Goal: Task Accomplishment & Management: Complete application form

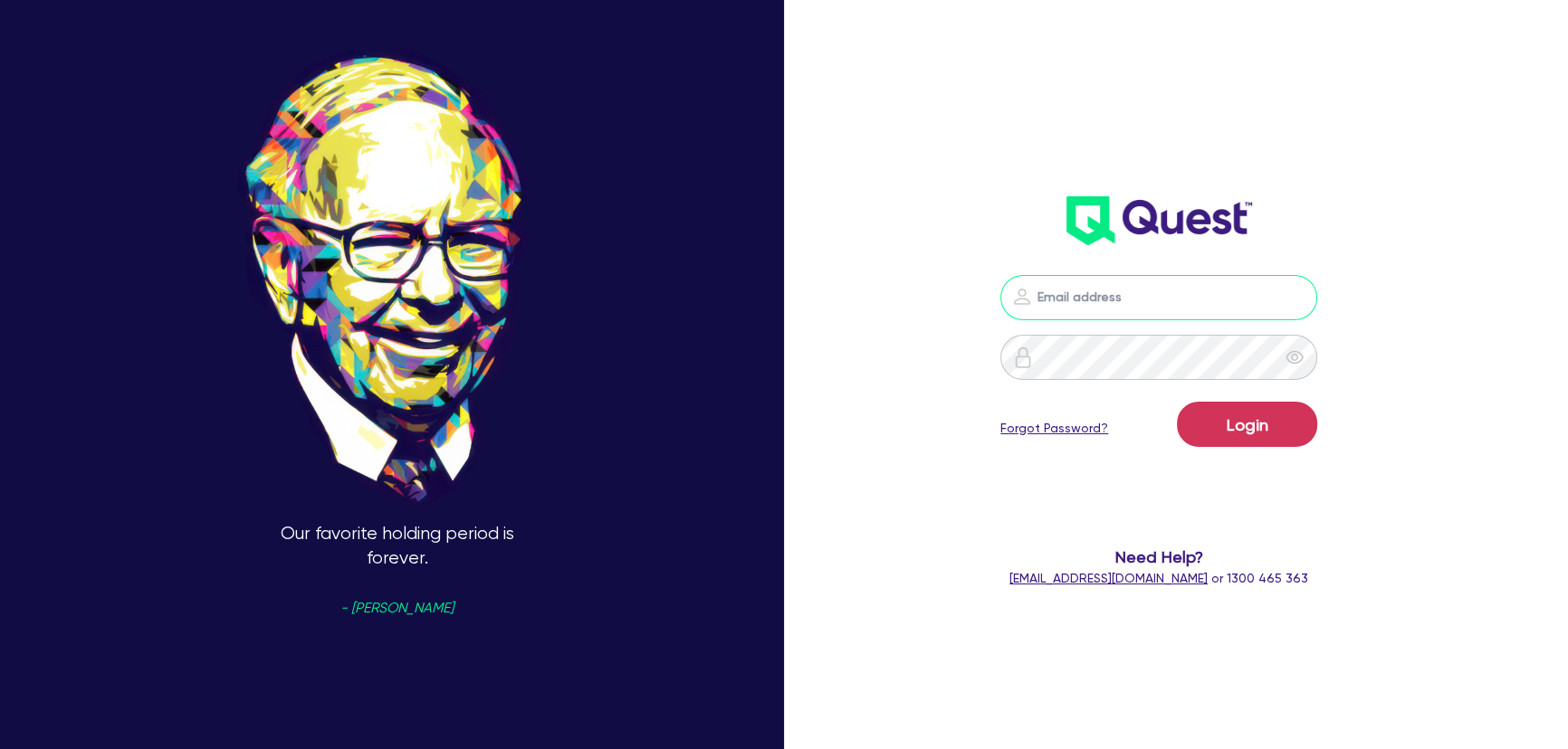
type input "joel.harding@quest.finance"
click at [1247, 449] on div "Login Forgot Password?" at bounding box center [1158, 427] width 317 height 53
click at [1246, 433] on button "Login" at bounding box center [1247, 424] width 141 height 45
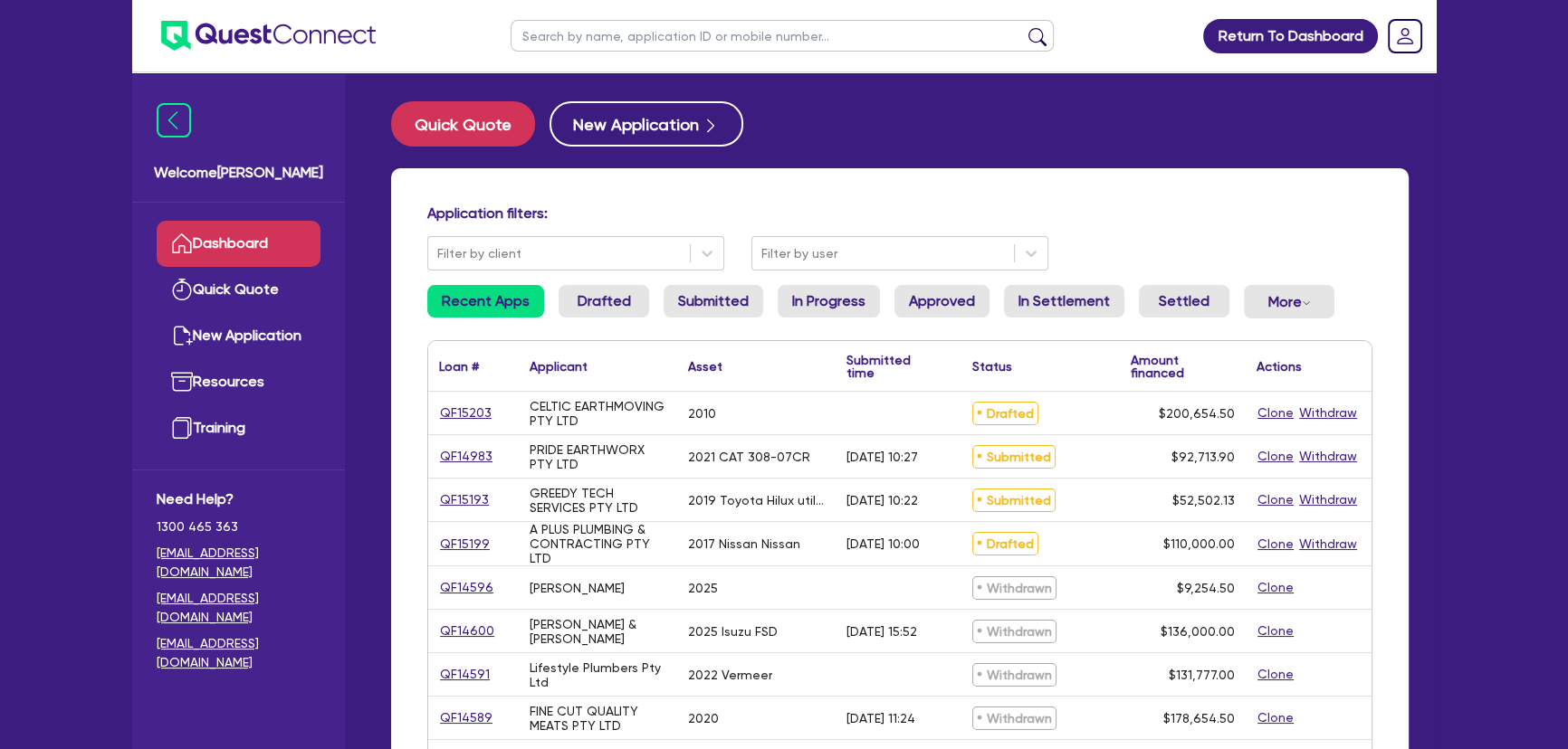
click at [609, 45] on input "text" at bounding box center [782, 36] width 543 height 32
paste input "todd@thathospoagency.net"
type input "todd@thathospoagency.net"
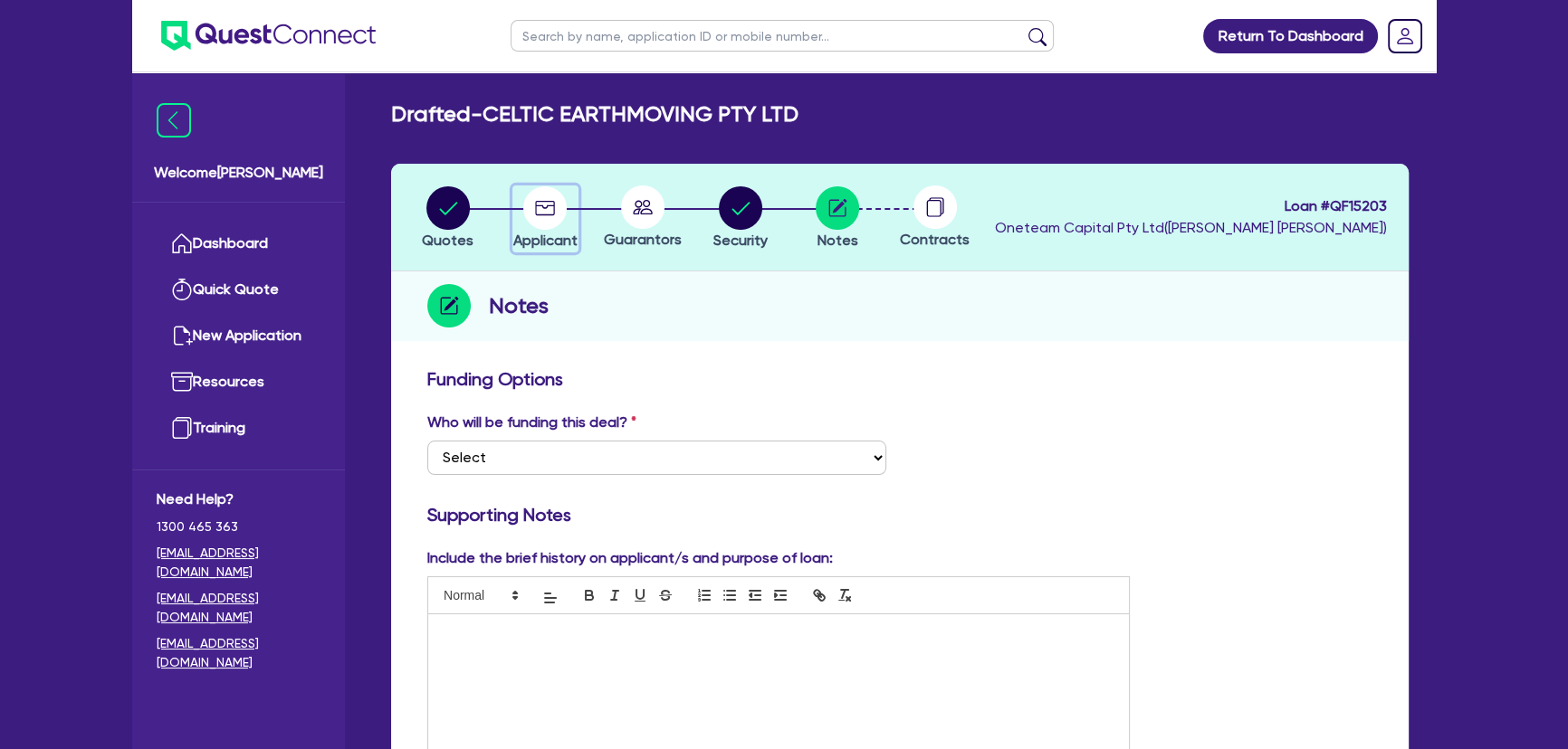
click at [541, 211] on circle "button" at bounding box center [544, 208] width 43 height 43
select select "COMPANY"
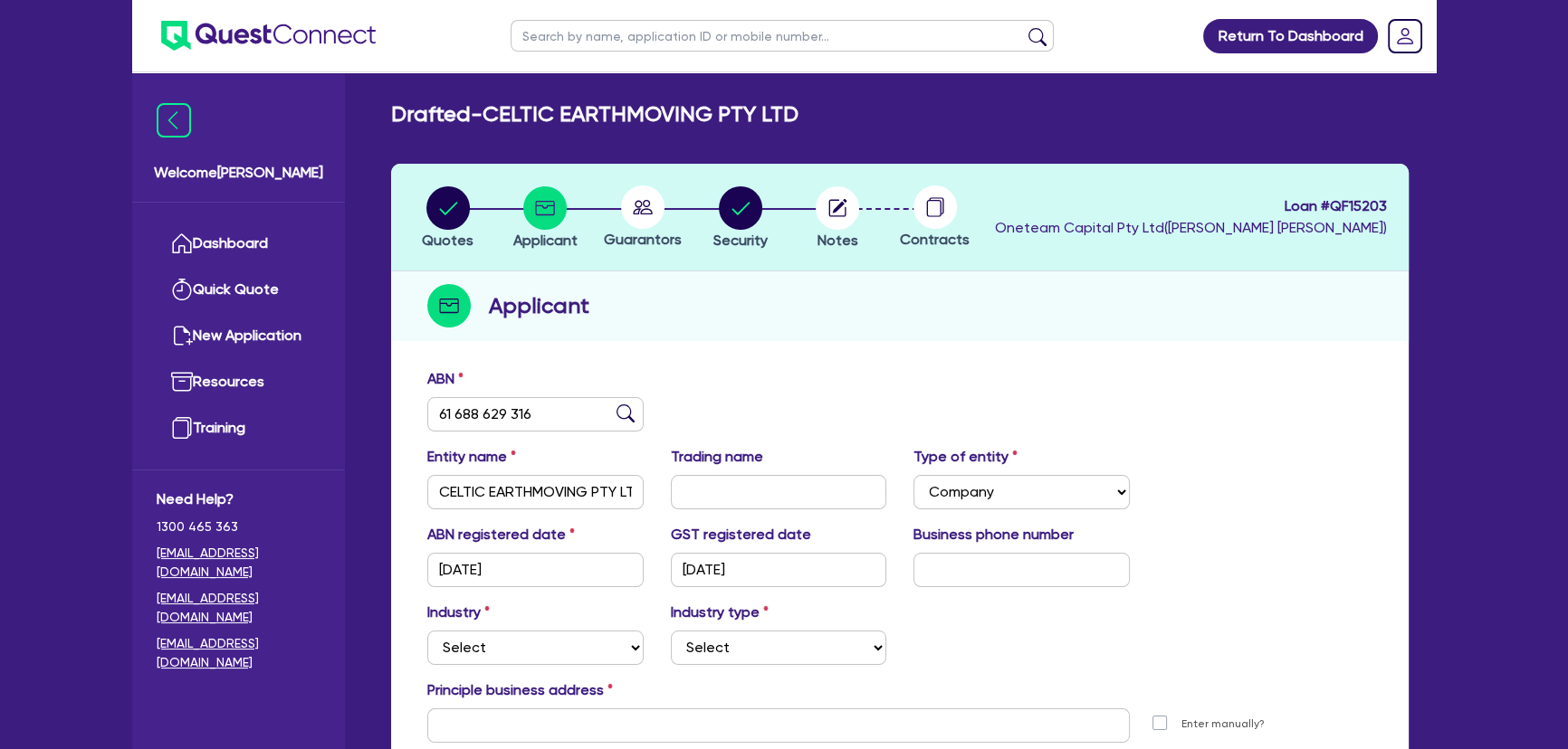
click at [637, 223] on circle at bounding box center [642, 207] width 43 height 43
click at [739, 217] on circle "button" at bounding box center [740, 208] width 43 height 43
select select "PRIMARY_ASSETS"
select select "YELLOW_GOODS_AND_EXCAVATORS"
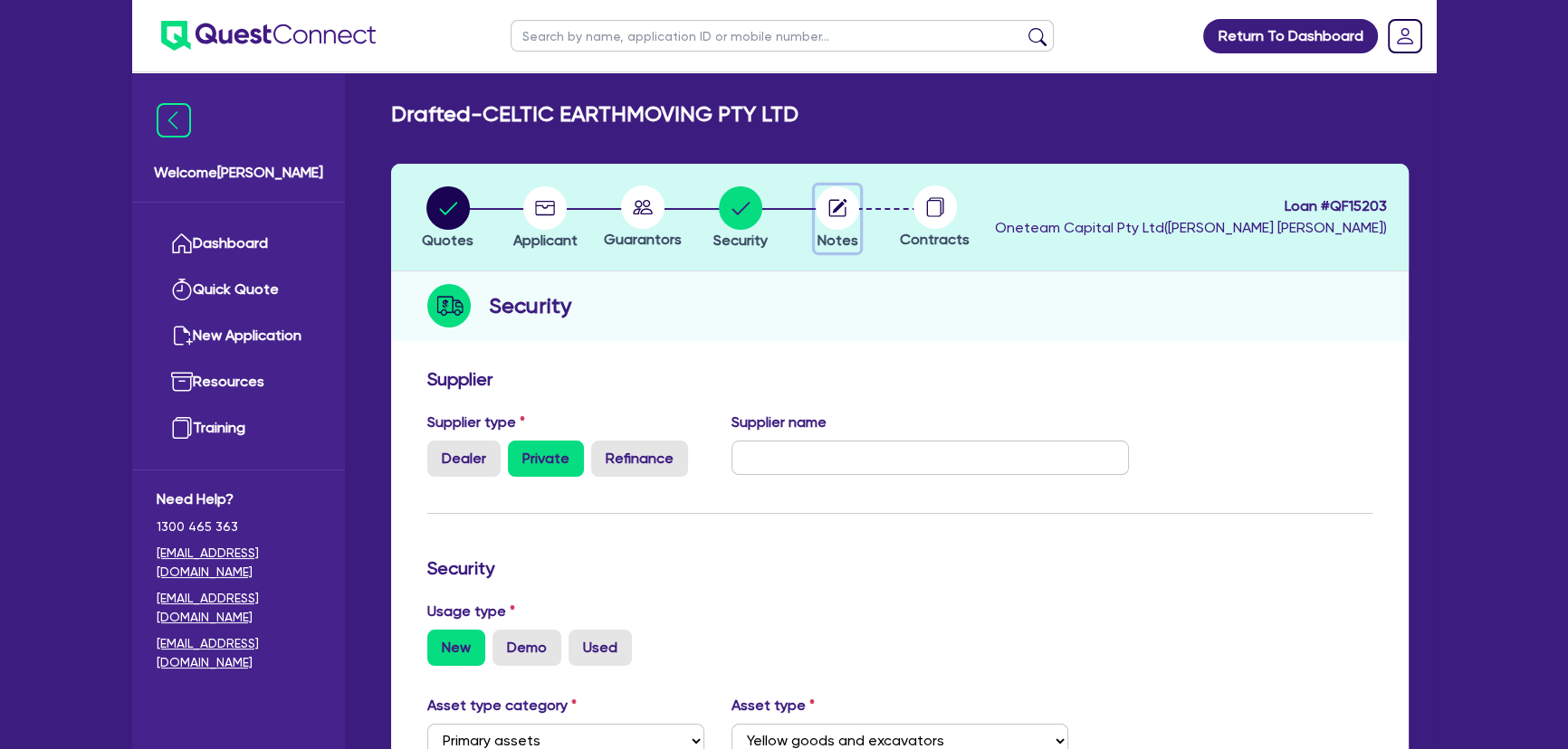
click at [818, 214] on circle "button" at bounding box center [837, 208] width 43 height 43
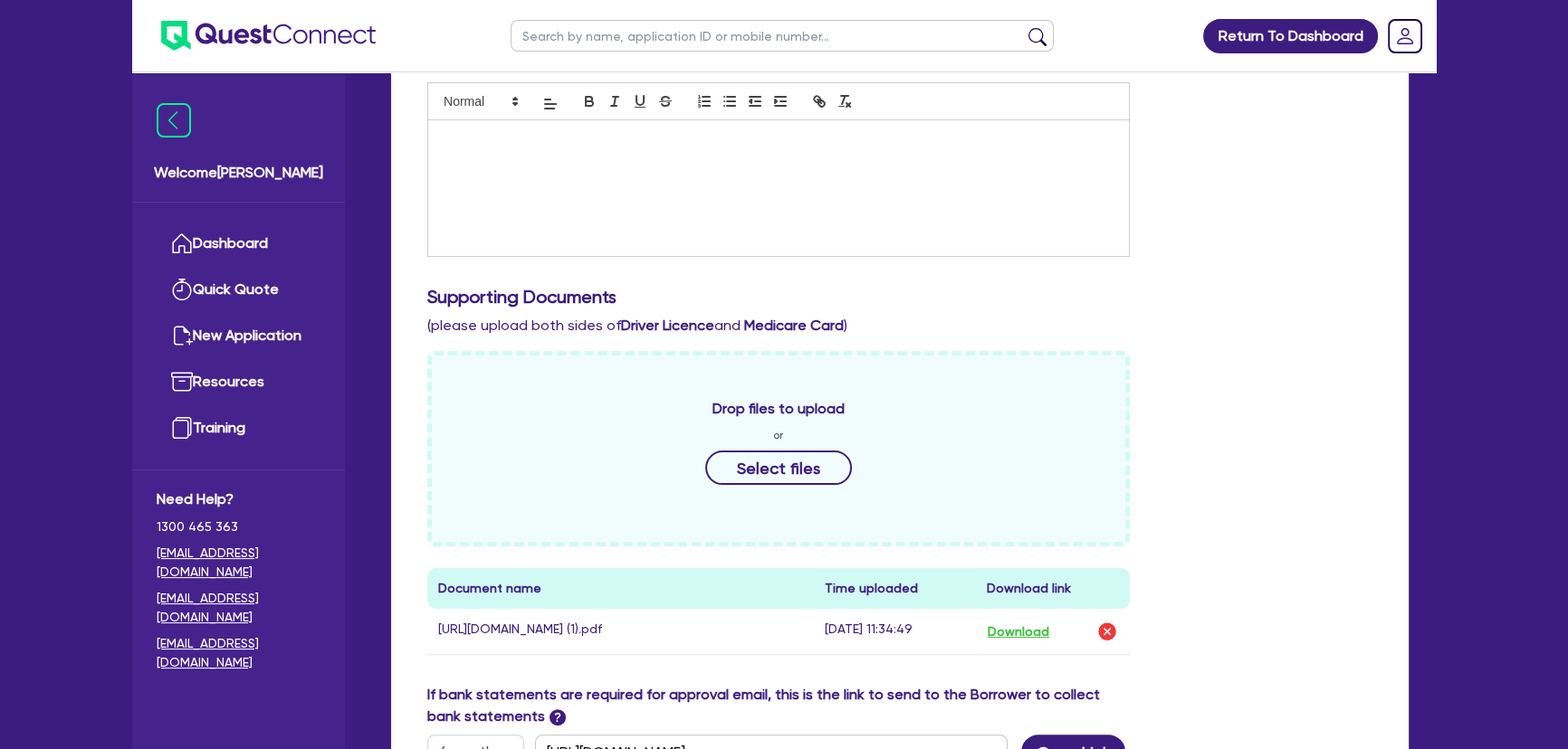
scroll to position [658, 0]
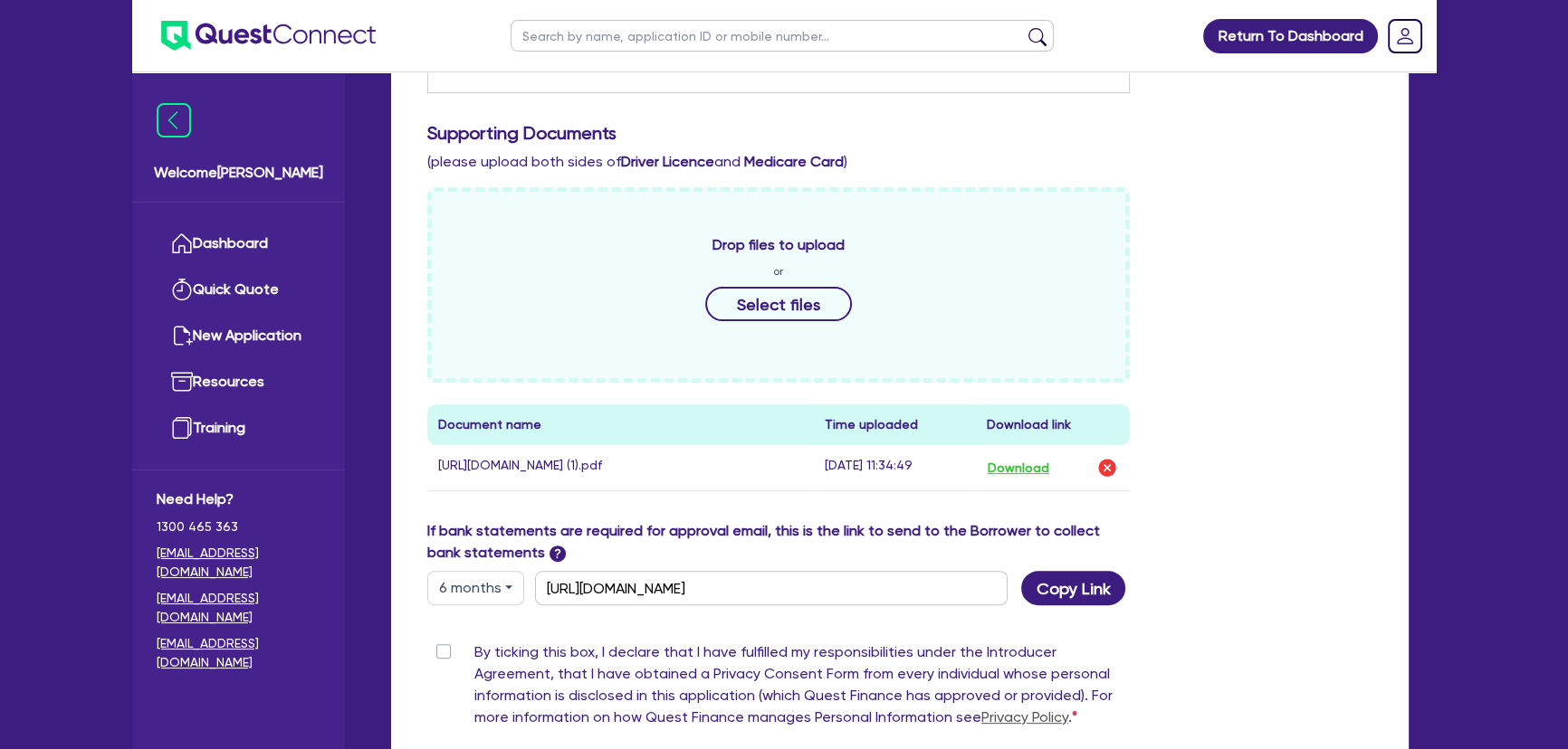
click at [448, 676] on div "By ticking this box, I declare that I have fulfilled my responsibilities under …" at bounding box center [778, 688] width 702 height 94
click at [474, 670] on label "By ticking this box, I declare that I have fulfilled my responsibilities under …" at bounding box center [801, 688] width 655 height 94
click at [442, 659] on input "By ticking this box, I declare that I have fulfilled my responsibilities under …" at bounding box center [434, 650] width 14 height 17
checkbox input "true"
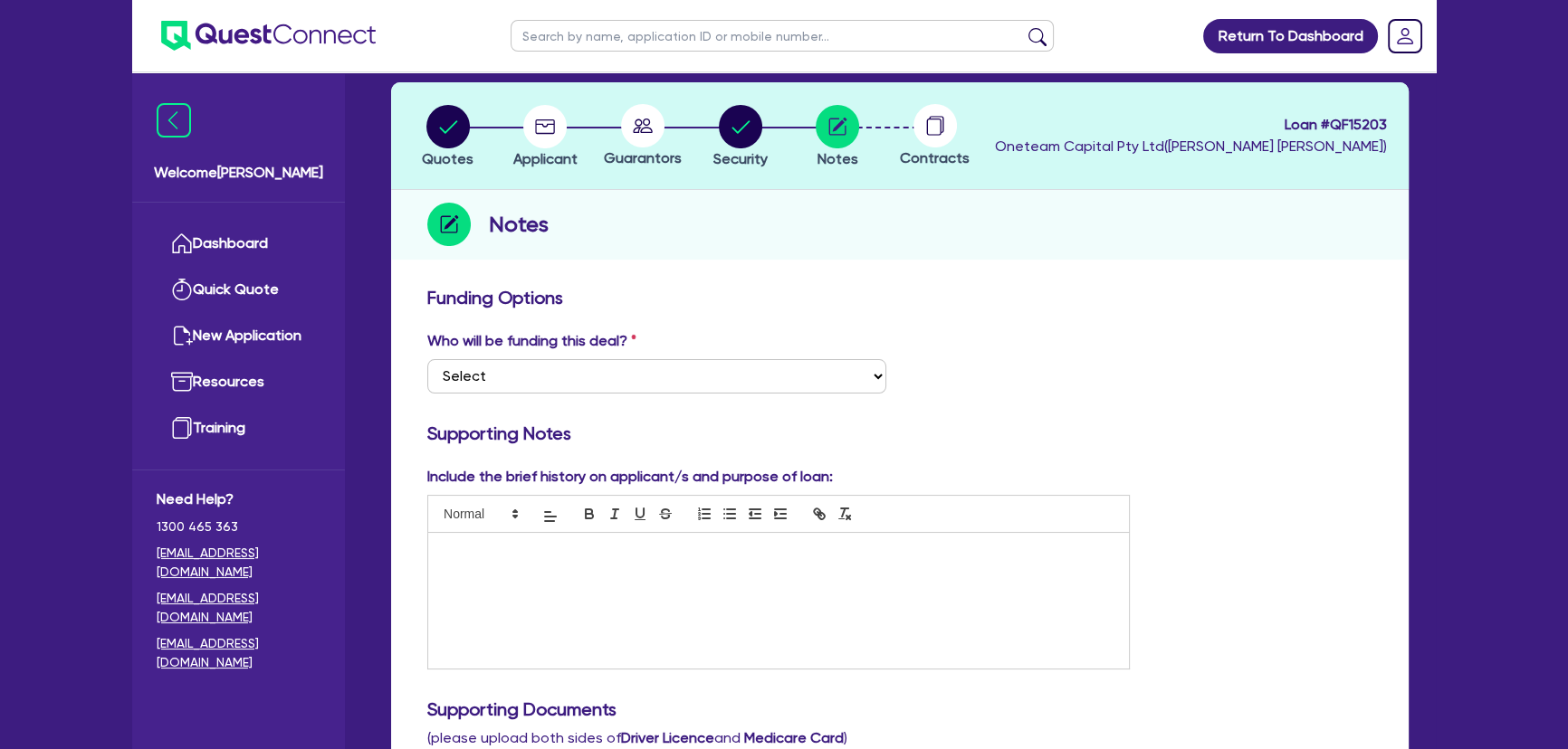
scroll to position [0, 0]
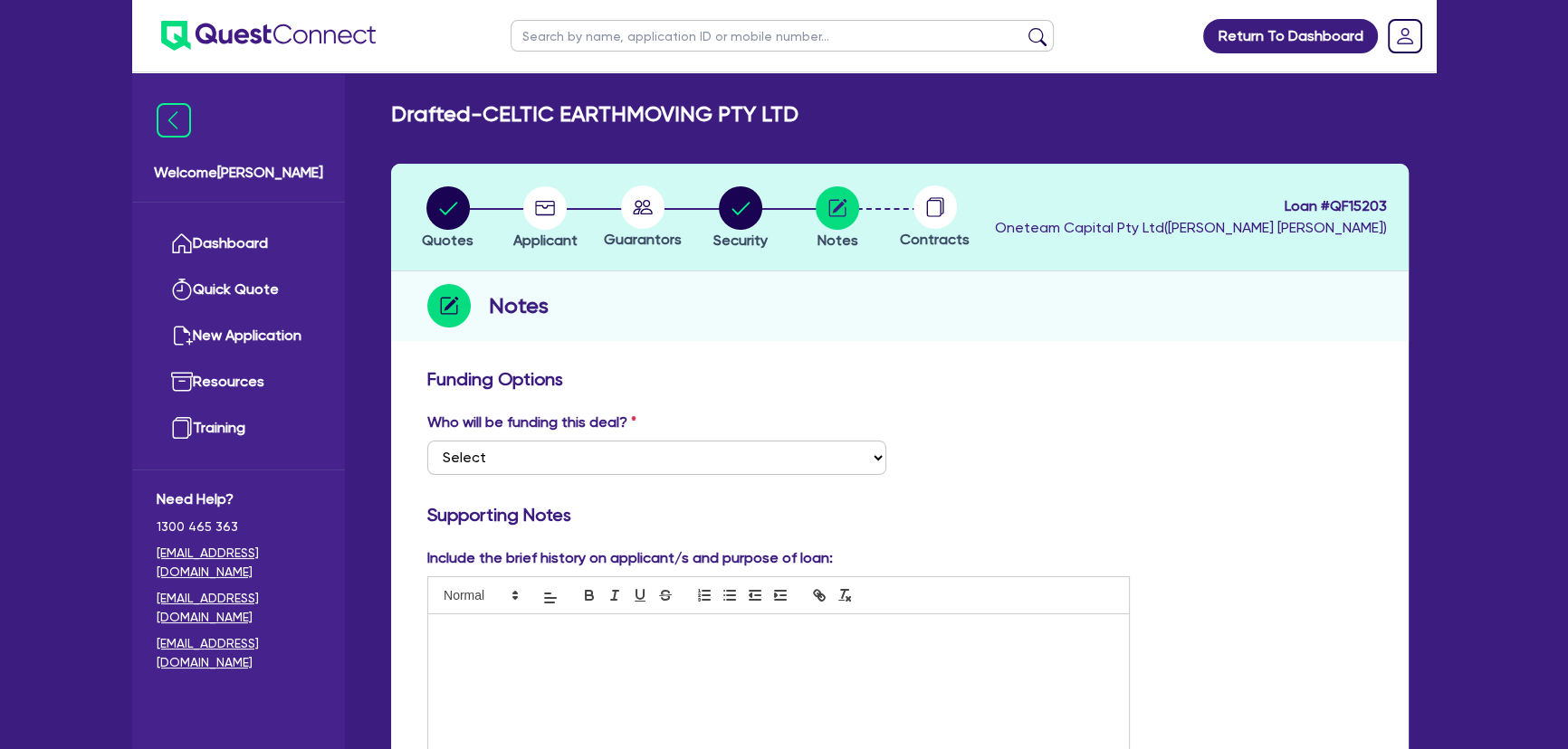
click at [650, 187] on circle at bounding box center [642, 207] width 43 height 43
click at [643, 200] on icon at bounding box center [642, 207] width 20 height 14
click at [648, 223] on circle at bounding box center [642, 207] width 43 height 43
click at [546, 209] on circle "button" at bounding box center [544, 208] width 43 height 43
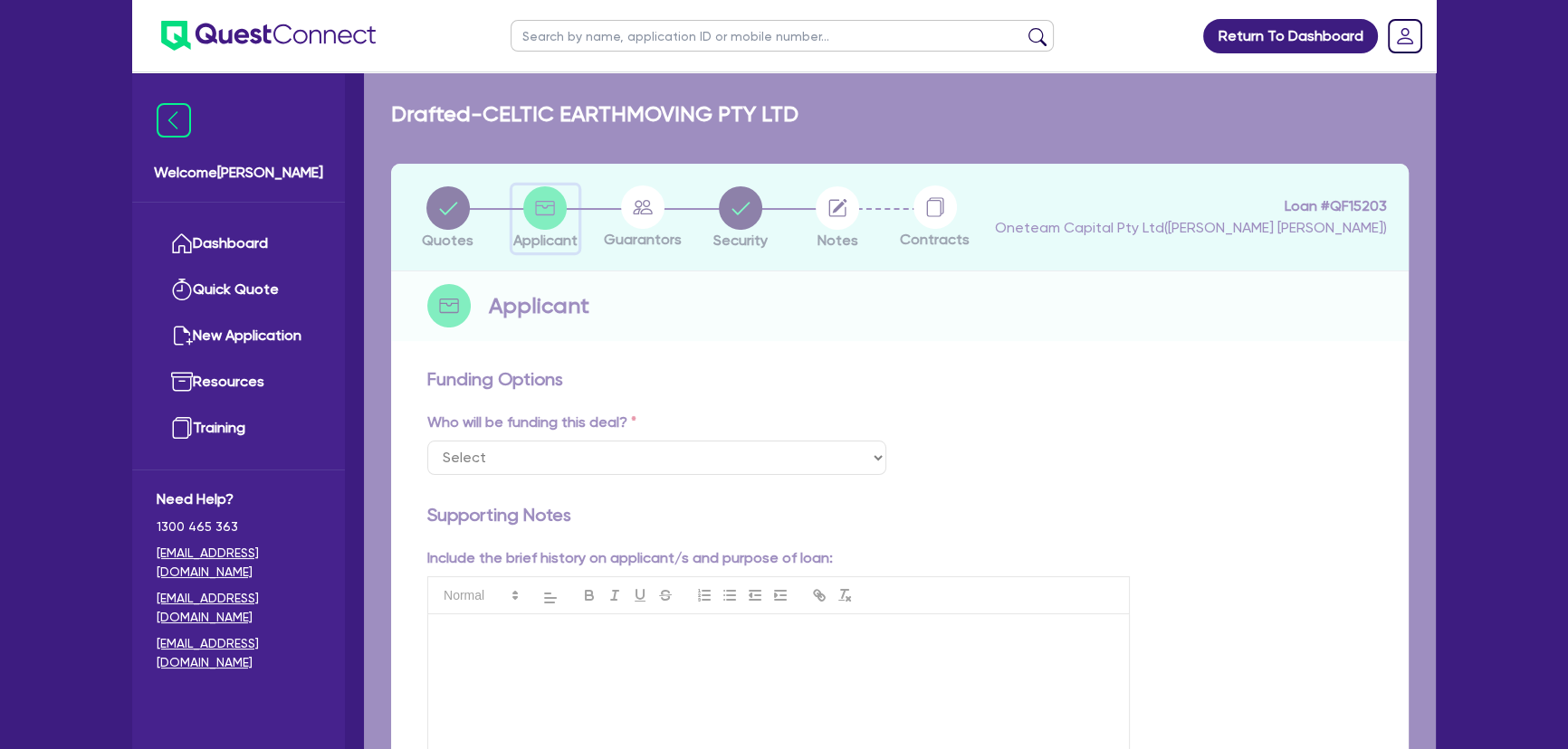
select select "COMPANY"
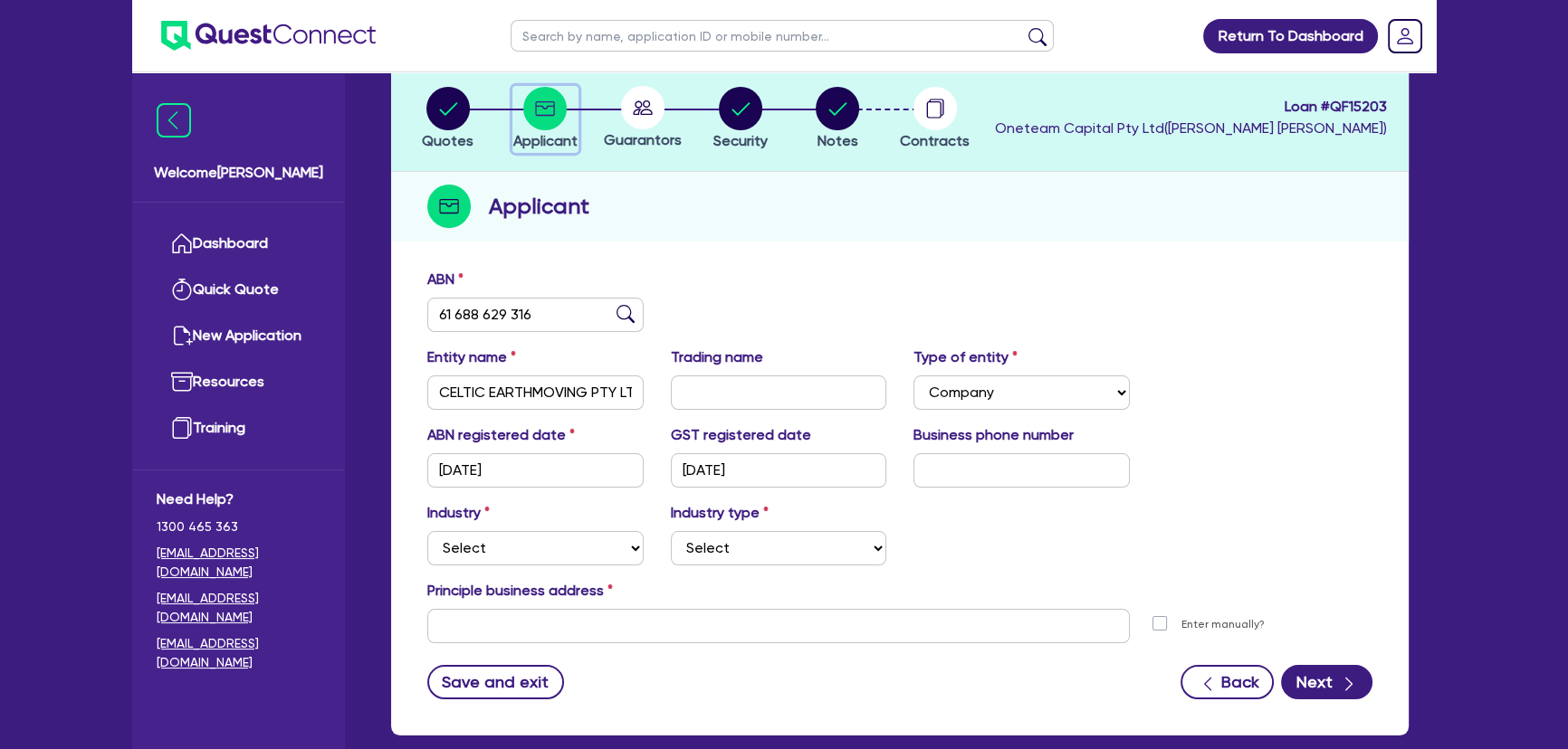
scroll to position [195, 0]
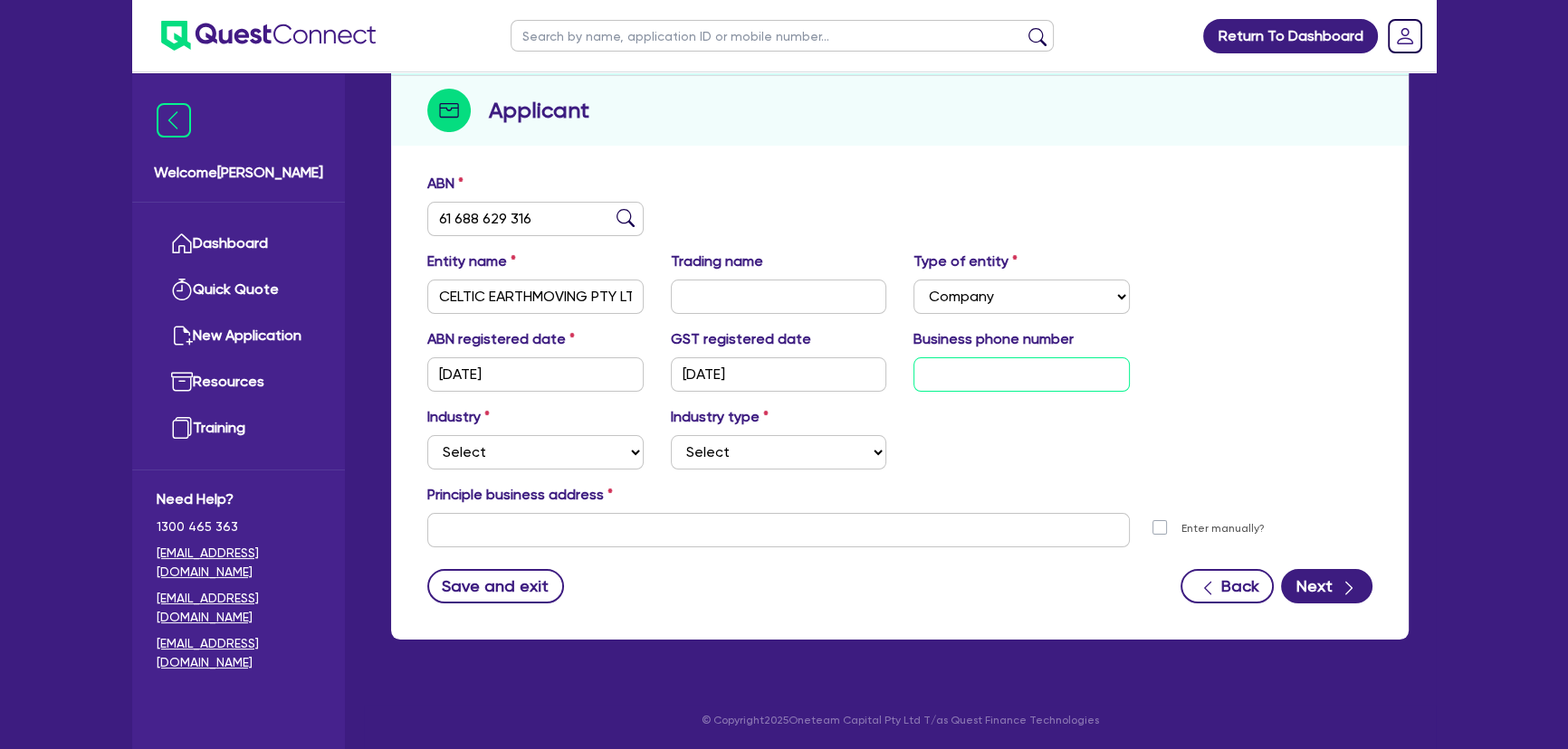
drag, startPoint x: 1004, startPoint y: 381, endPoint x: 942, endPoint y: 434, distance: 81.6
click at [1003, 381] on input "text" at bounding box center [1021, 374] width 217 height 35
drag, startPoint x: 1058, startPoint y: 529, endPoint x: 1077, endPoint y: 529, distance: 19.0
click at [1058, 529] on input "text" at bounding box center [778, 530] width 702 height 35
click at [1343, 571] on button "Next" at bounding box center [1326, 586] width 91 height 35
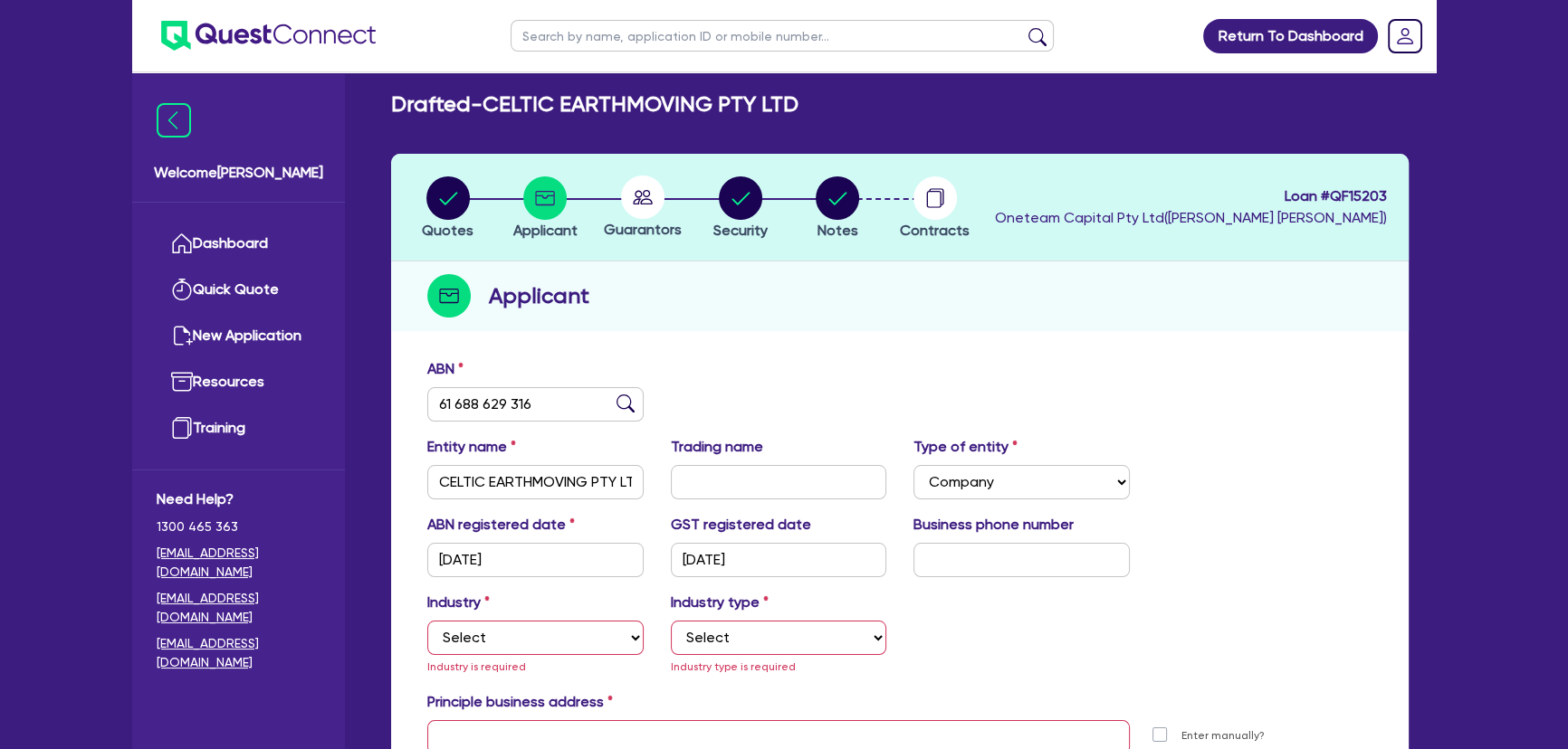
scroll to position [0, 0]
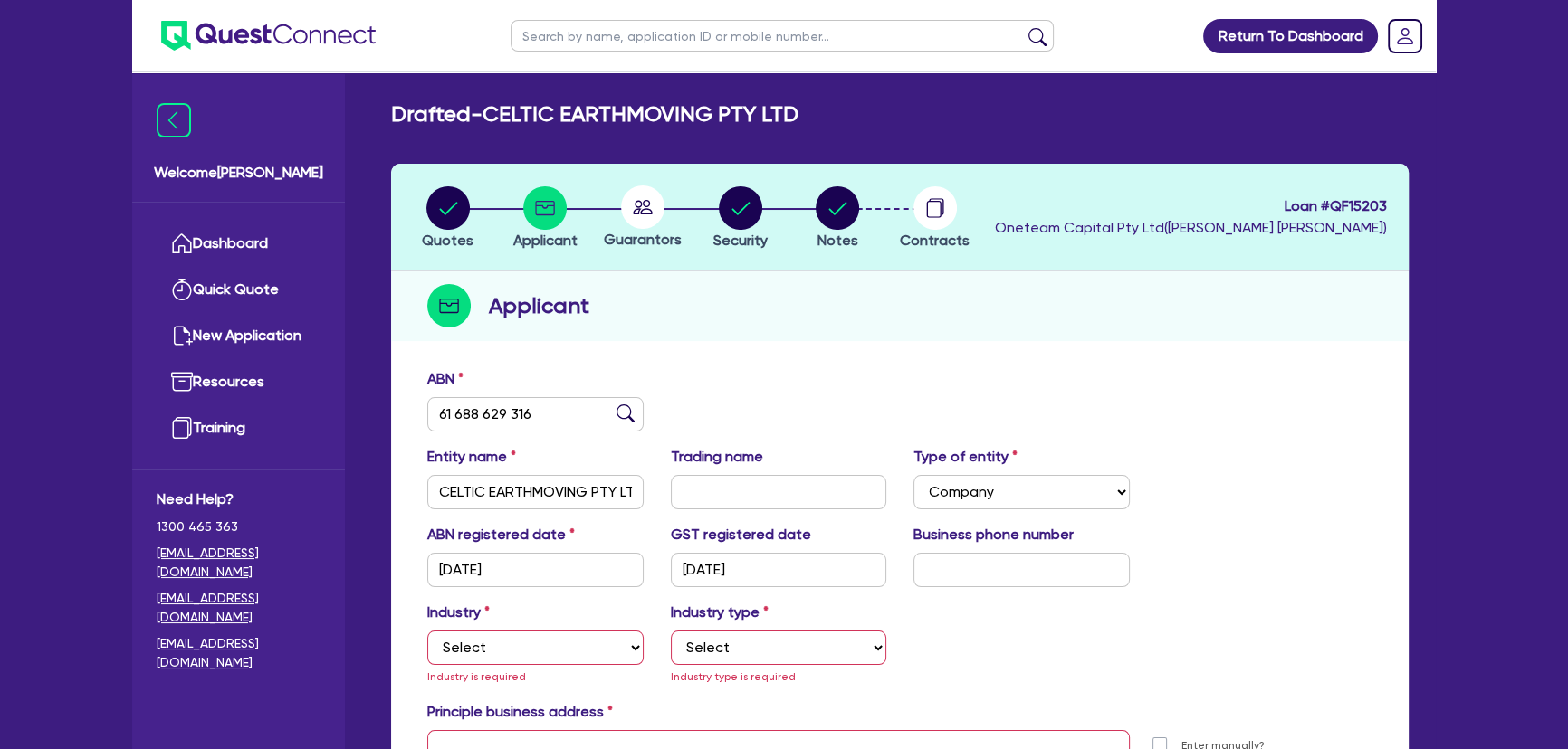
click at [642, 192] on circle at bounding box center [642, 207] width 43 height 43
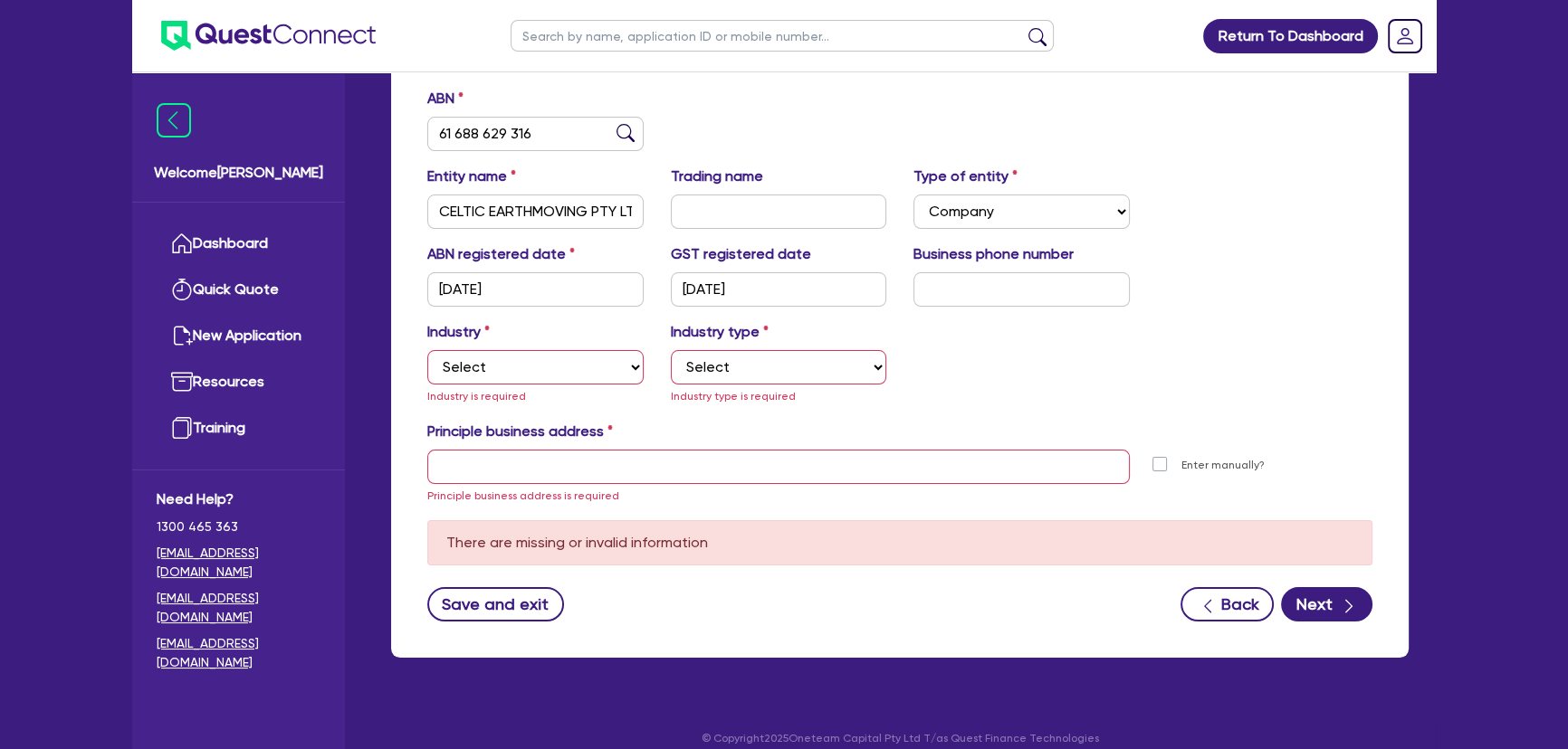
scroll to position [298, 0]
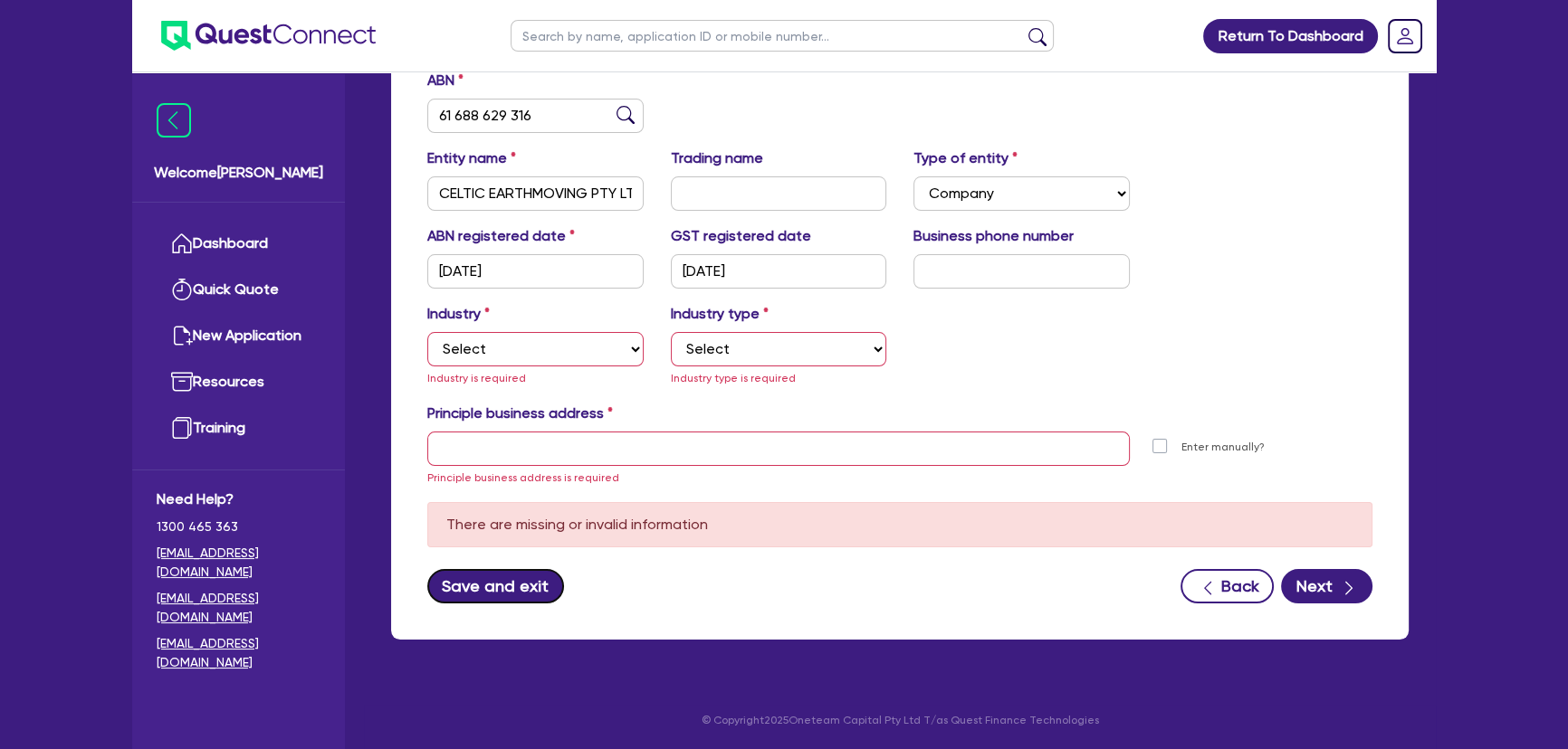
click at [523, 579] on button "Save and exit" at bounding box center [496, 586] width 137 height 35
